Goal: Download file/media

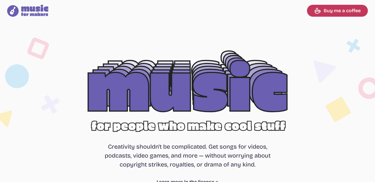
select select "most popular"
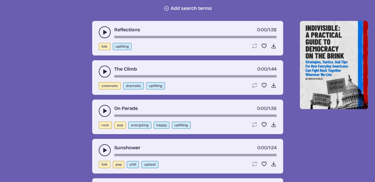
scroll to position [268, 0]
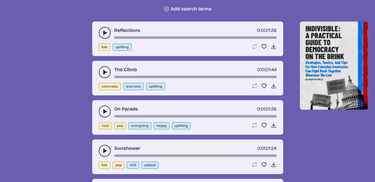
click at [103, 72] on use "play-pause toggle" at bounding box center [105, 72] width 6 height 6
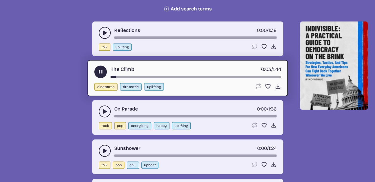
click at [99, 73] on use "play-pause toggle" at bounding box center [100, 72] width 6 height 6
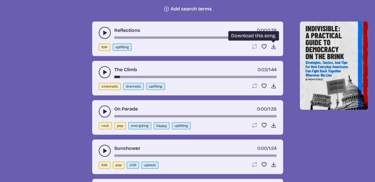
click at [272, 46] on icon "Download song" at bounding box center [273, 47] width 6 height 6
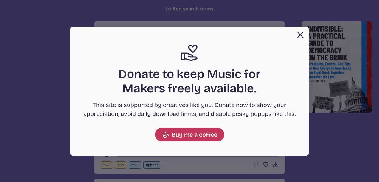
click at [299, 34] on button "Close" at bounding box center [301, 35] width 12 height 12
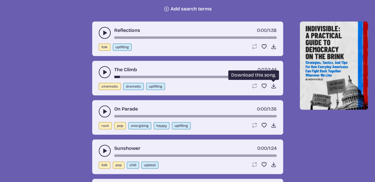
click at [272, 86] on use at bounding box center [273, 86] width 6 height 6
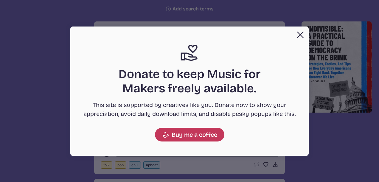
click at [287, 63] on div "Close Support icon Donate to keep Music for Makers freely available. This site …" at bounding box center [189, 91] width 239 height 129
click at [301, 31] on button "Close" at bounding box center [301, 35] width 12 height 12
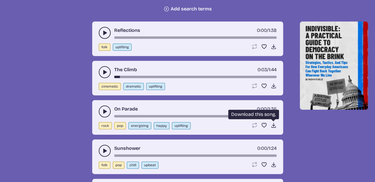
click at [272, 123] on icon "Download song" at bounding box center [273, 125] width 6 height 6
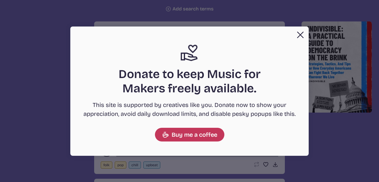
click at [284, 79] on h2 "Donate to keep Music for Makers freely available." at bounding box center [189, 81] width 215 height 29
click at [299, 38] on button "Close" at bounding box center [301, 35] width 12 height 12
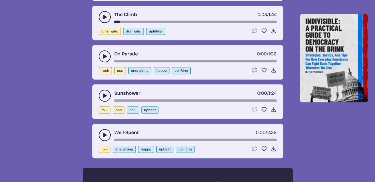
scroll to position [324, 0]
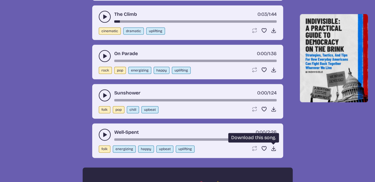
click at [271, 148] on icon "Download song" at bounding box center [273, 149] width 6 height 6
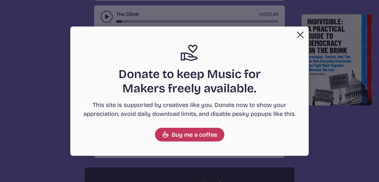
click at [298, 87] on div "Close Support icon Donate to keep Music for Makers freely available. This site …" at bounding box center [189, 91] width 239 height 129
click at [300, 33] on button "Close" at bounding box center [301, 35] width 12 height 12
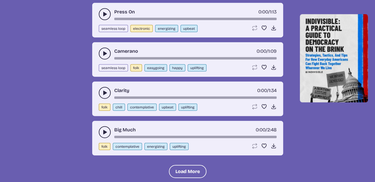
scroll to position [672, 0]
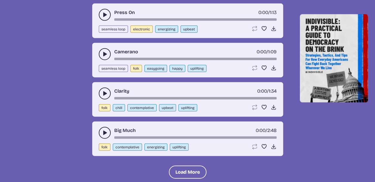
click at [105, 52] on use "play-pause toggle" at bounding box center [105, 54] width 6 height 6
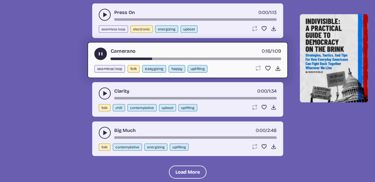
click at [114, 70] on button "seamless loop" at bounding box center [109, 68] width 31 height 7
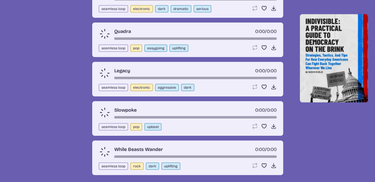
scroll to position [213, 0]
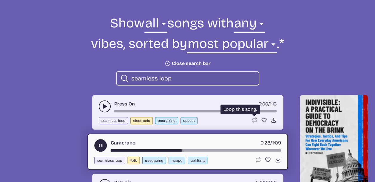
click at [252, 121] on icon "Loop song" at bounding box center [254, 119] width 5 height 5
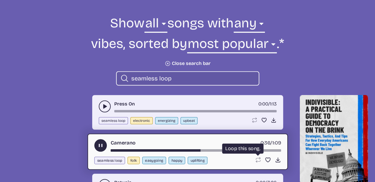
click at [258, 159] on icon "Loop song" at bounding box center [258, 160] width 6 height 6
click at [96, 141] on button "play-pause toggle" at bounding box center [100, 145] width 13 height 13
